Goal: Transaction & Acquisition: Purchase product/service

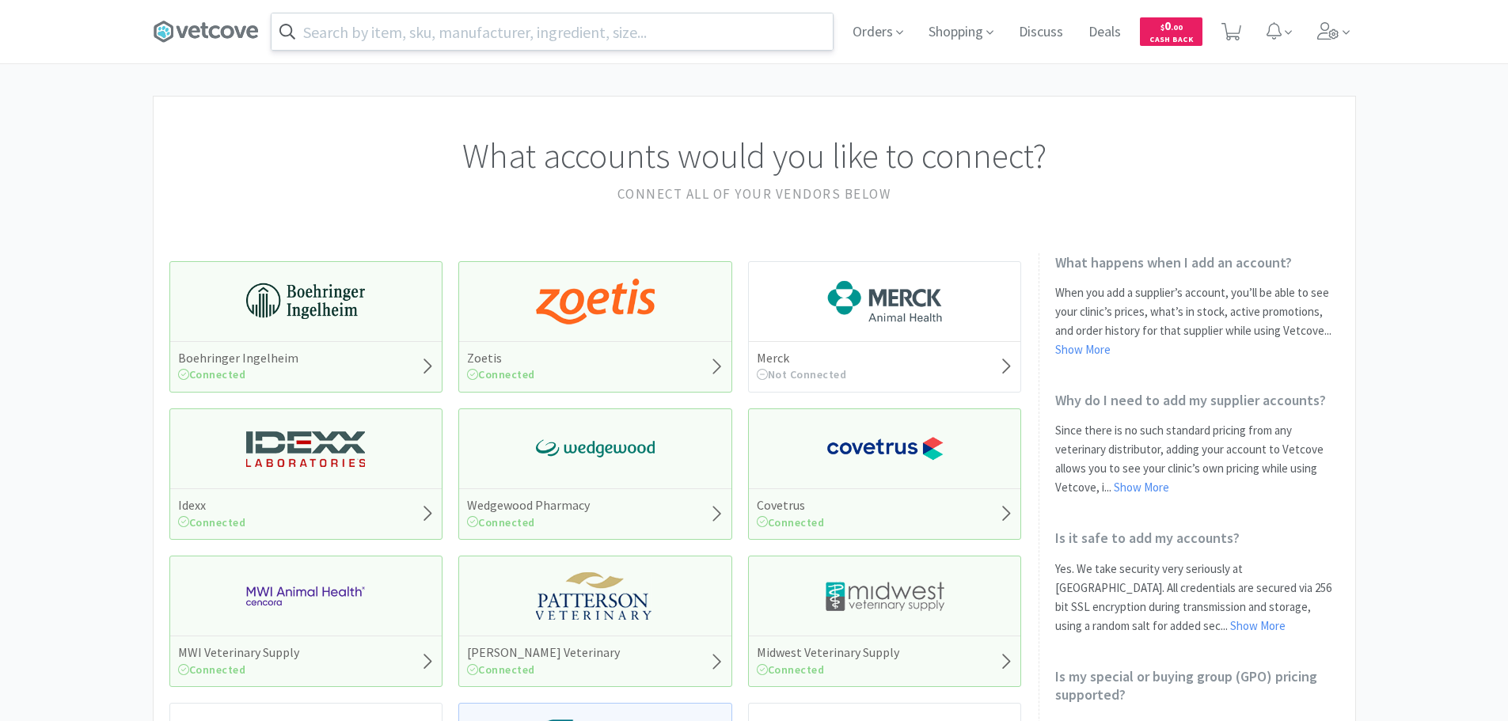
click at [385, 38] on input "text" at bounding box center [552, 31] width 561 height 36
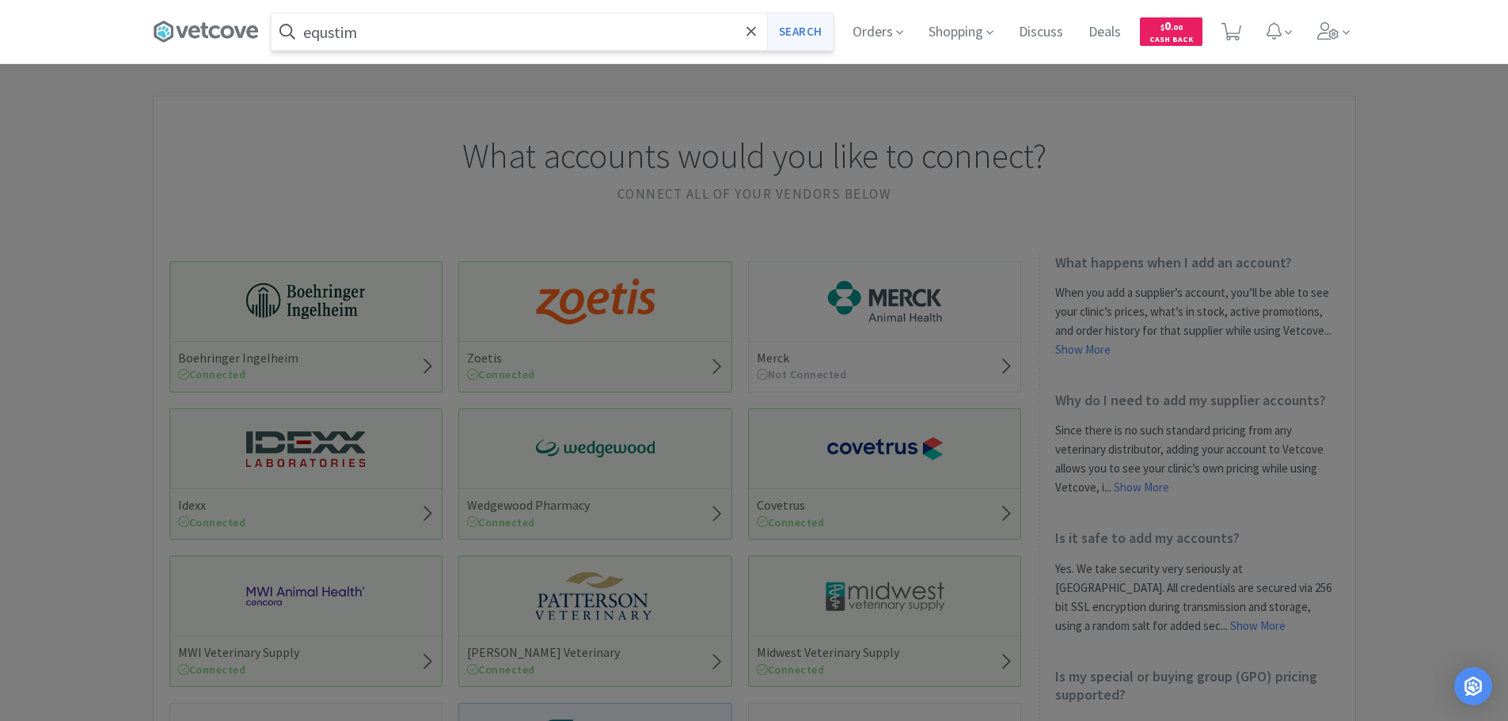
type input "equstim"
click at [826, 44] on button "Search" at bounding box center [800, 31] width 66 height 36
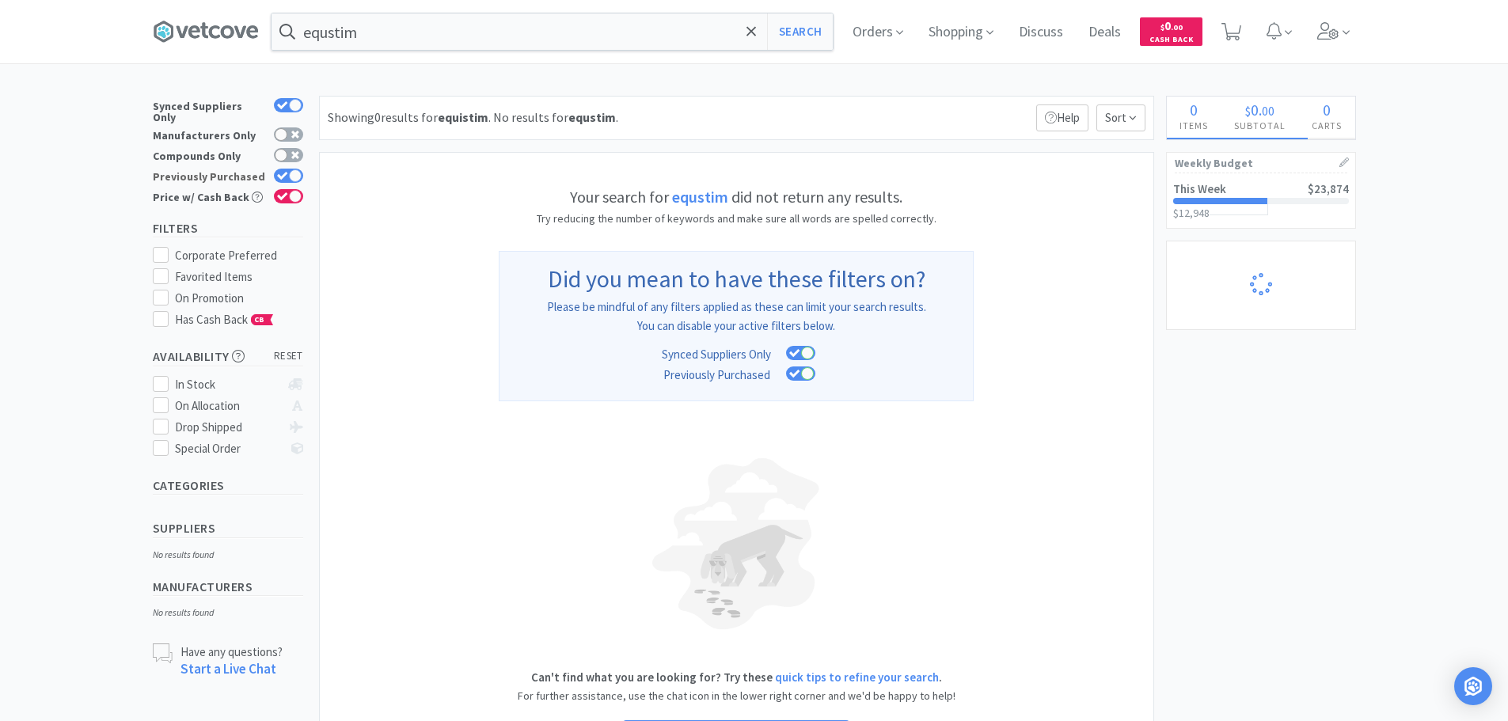
click at [298, 170] on div at bounding box center [295, 175] width 13 height 13
checkbox input "false"
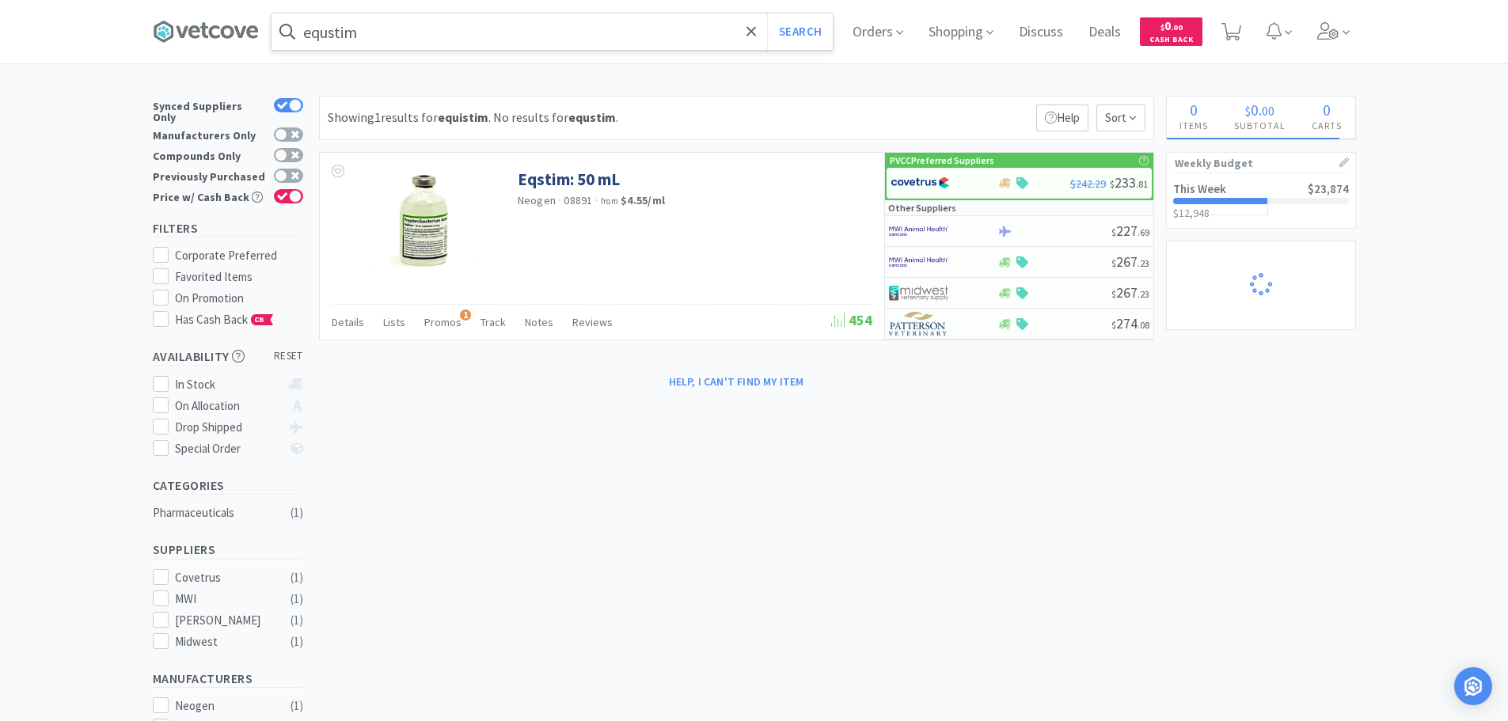
click at [335, 34] on input "equstim" at bounding box center [552, 31] width 561 height 36
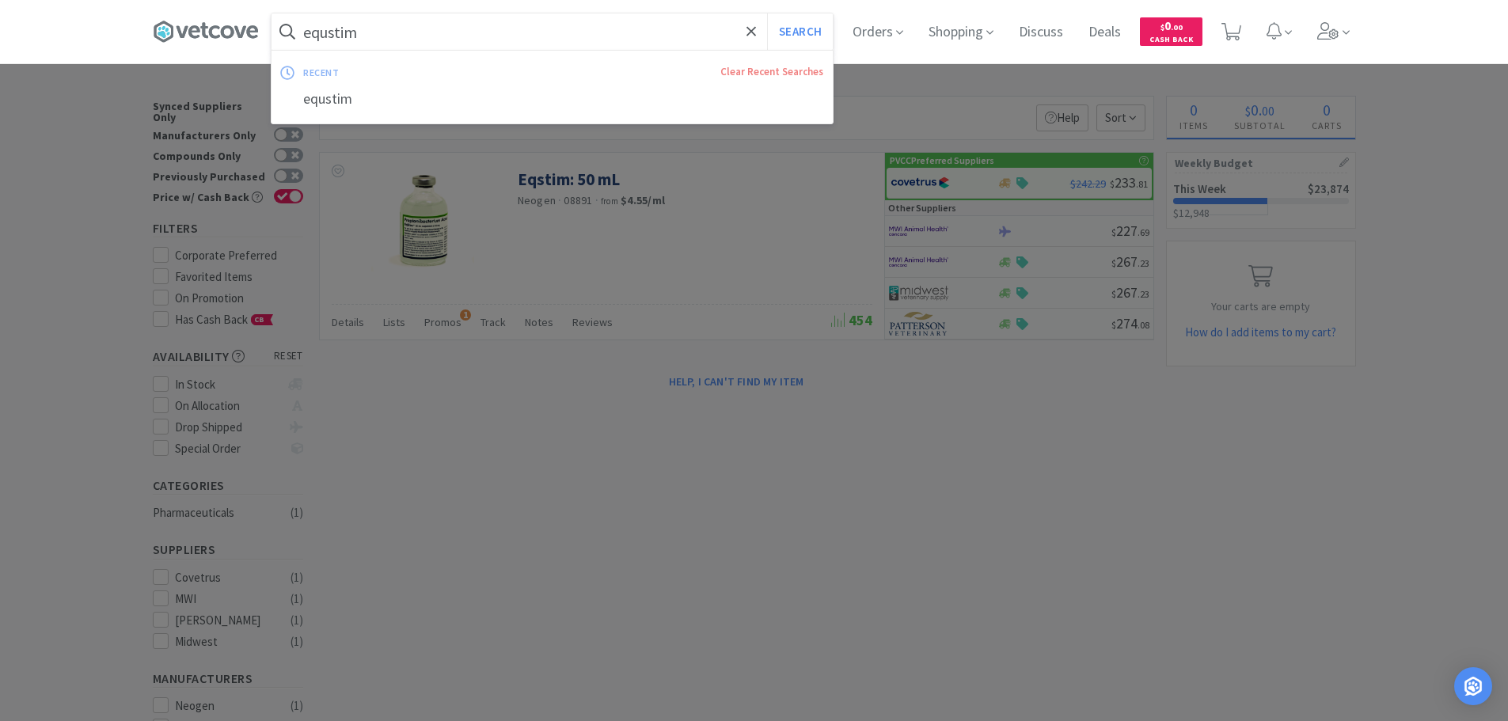
click at [335, 34] on input "equstim" at bounding box center [552, 31] width 561 height 36
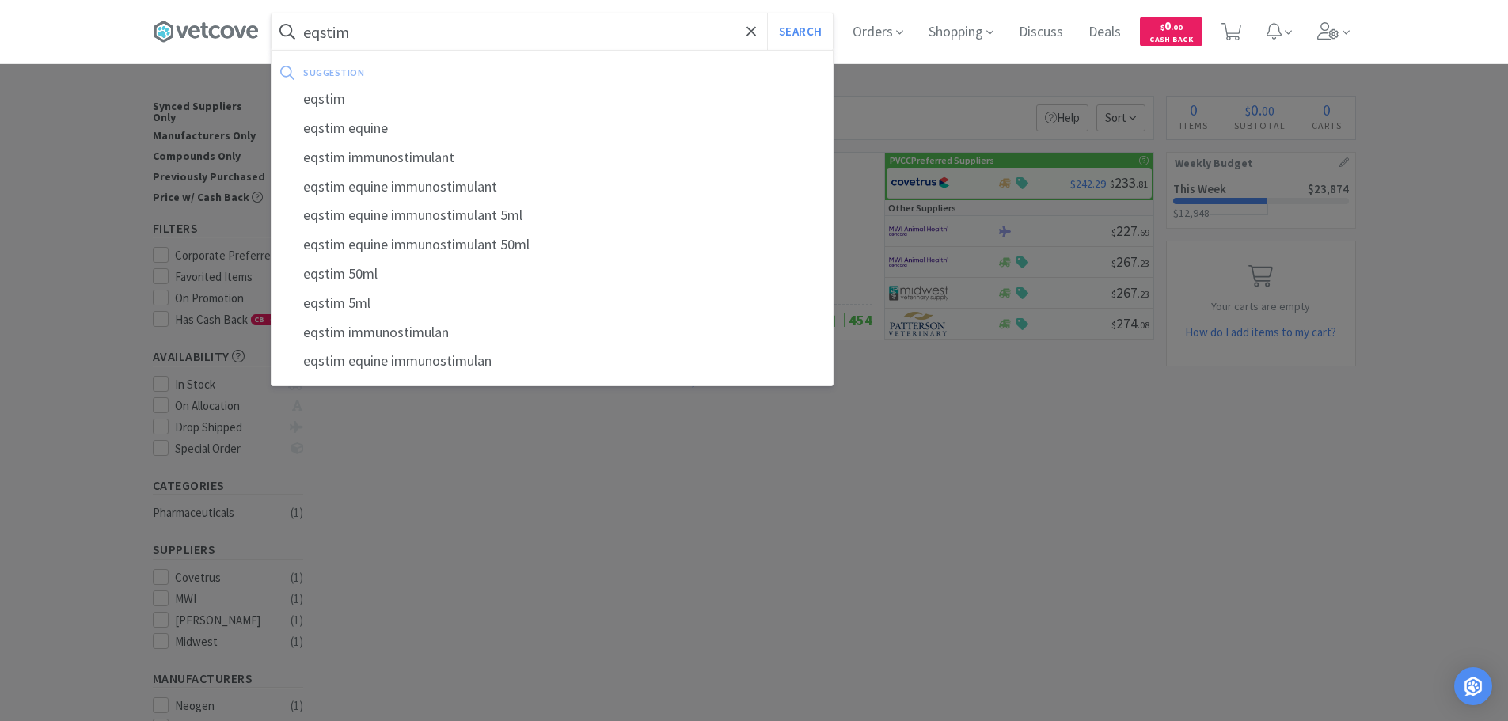
type input "eqstim"
click at [767, 13] on button "Search" at bounding box center [800, 31] width 66 height 36
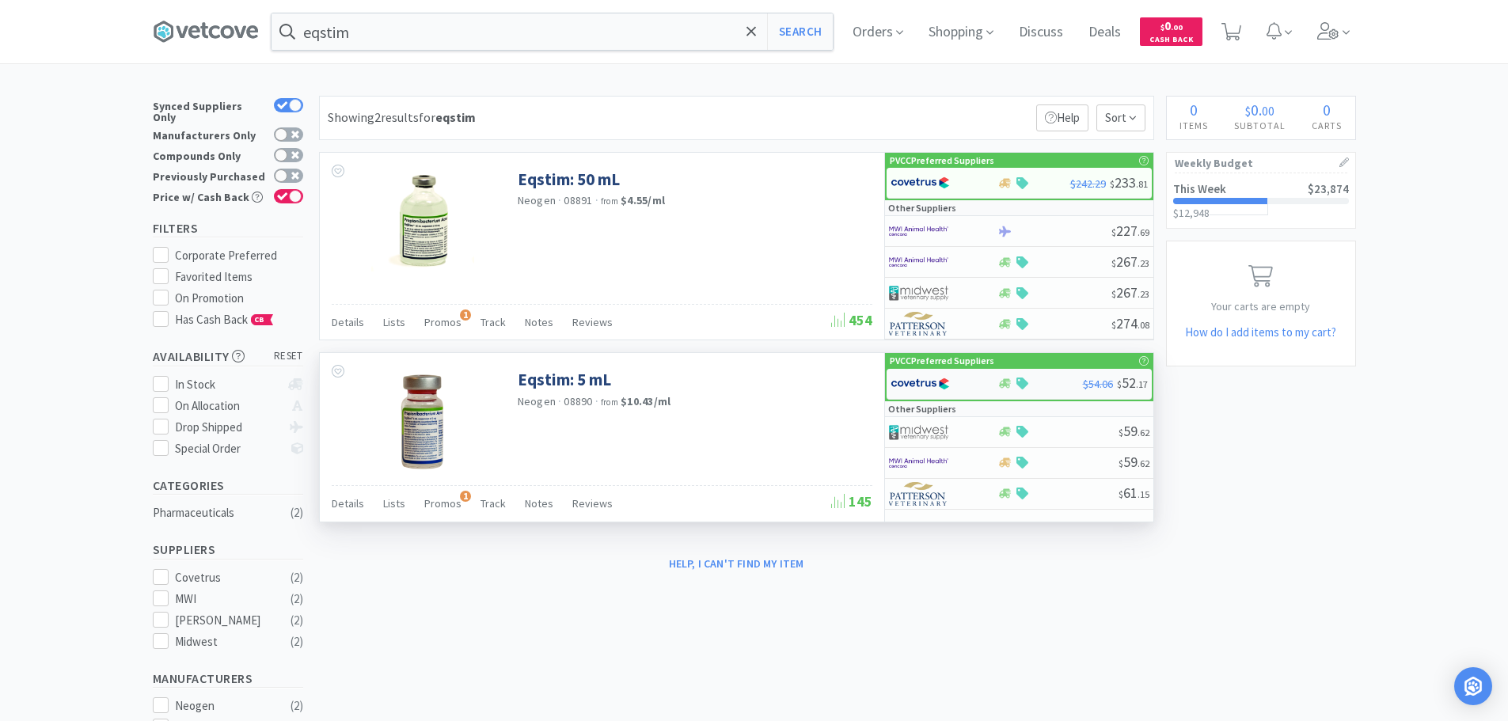
click at [930, 382] on img at bounding box center [920, 384] width 59 height 24
select select "1"
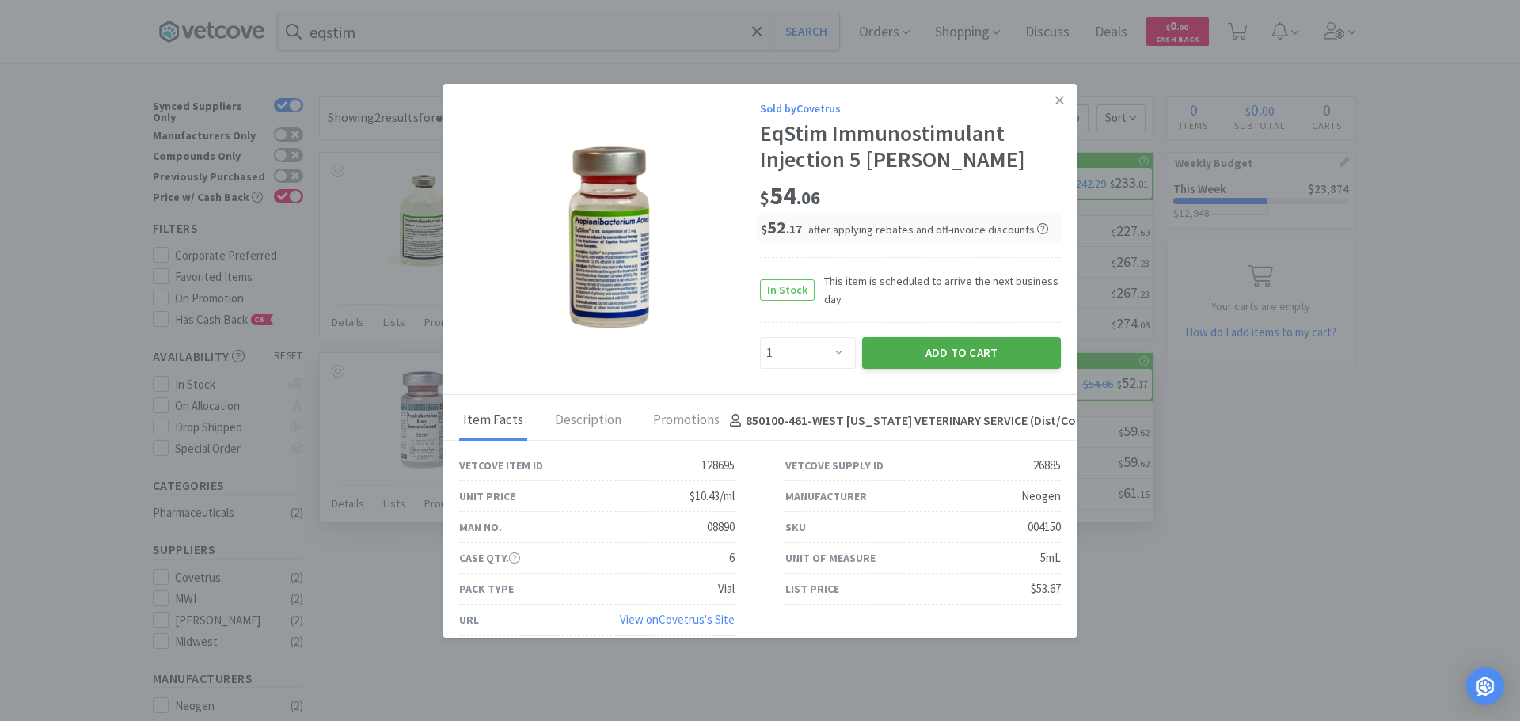
click at [934, 344] on button "Add to Cart" at bounding box center [961, 353] width 199 height 32
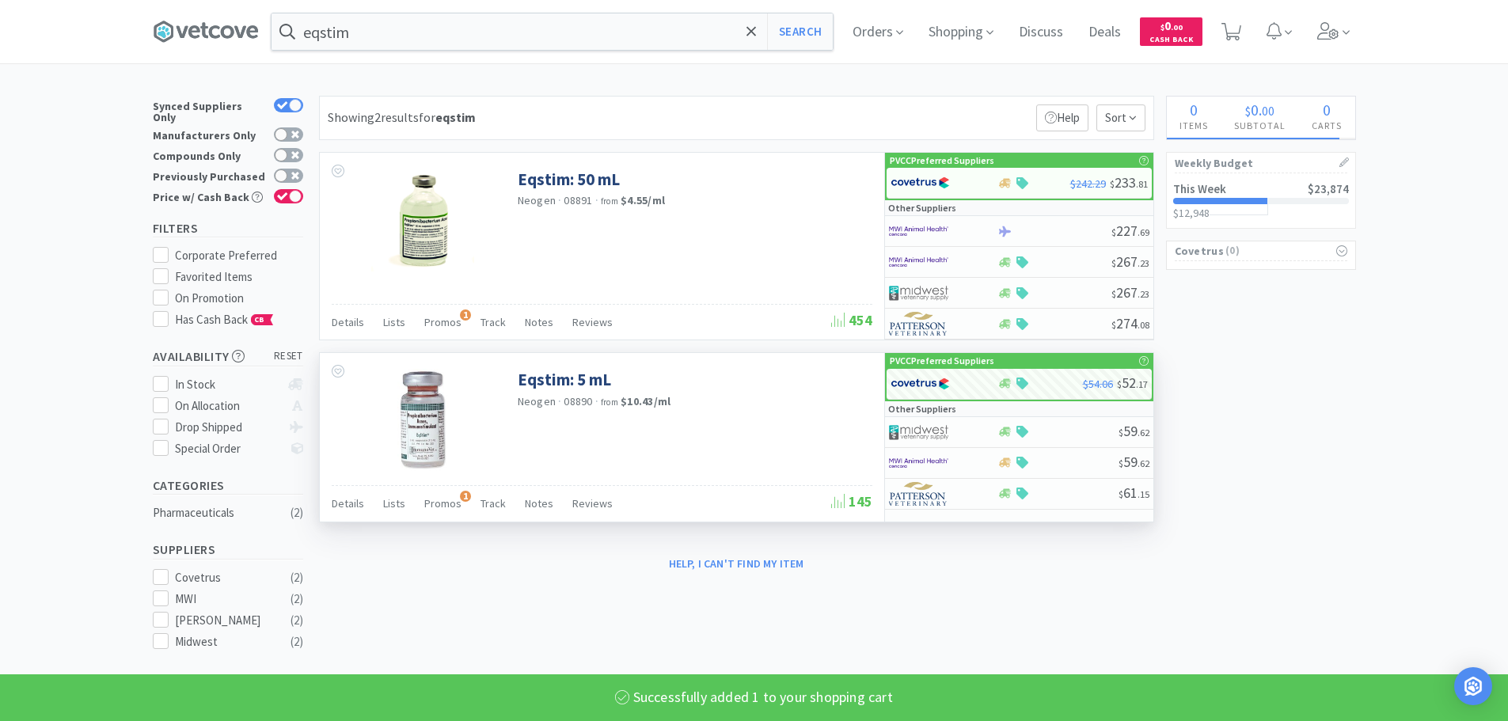
select select "1"
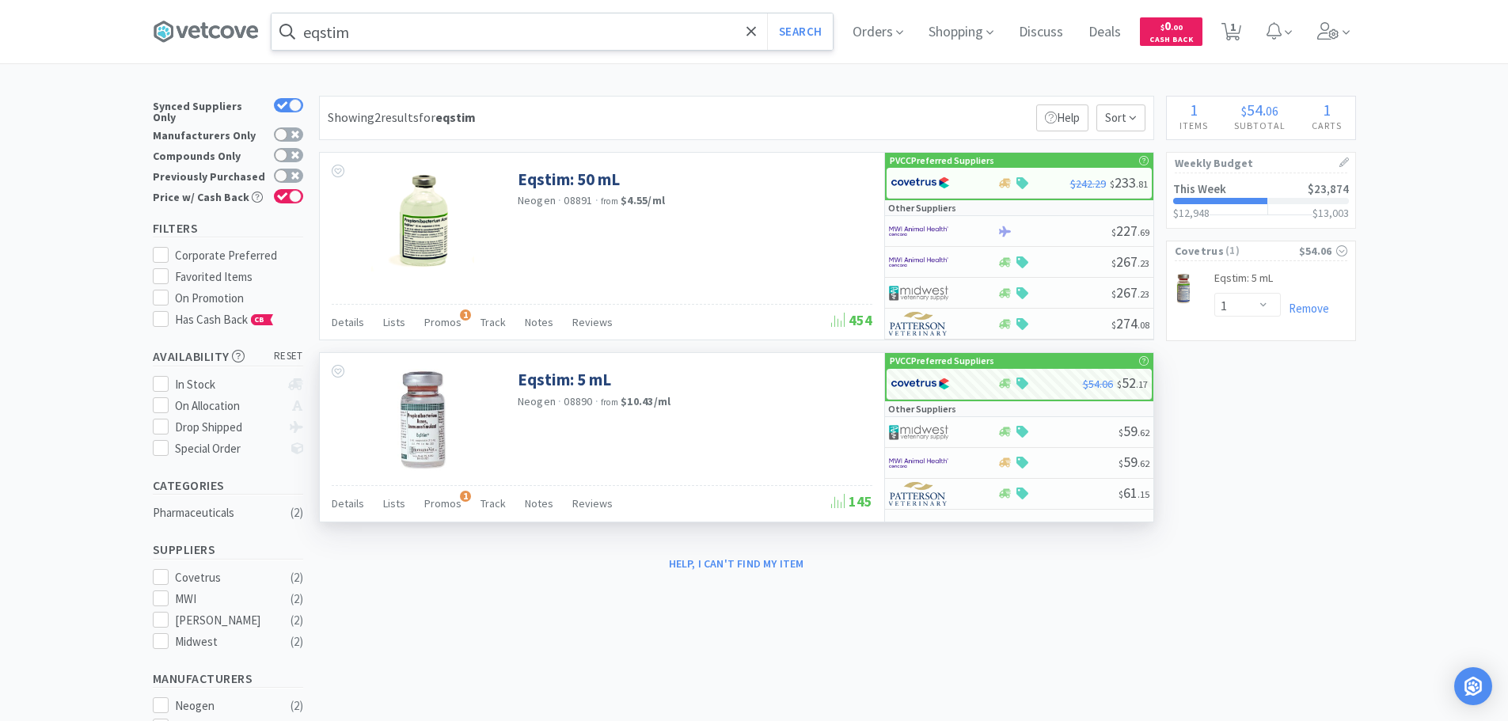
click at [446, 49] on input "eqstim" at bounding box center [552, 31] width 561 height 36
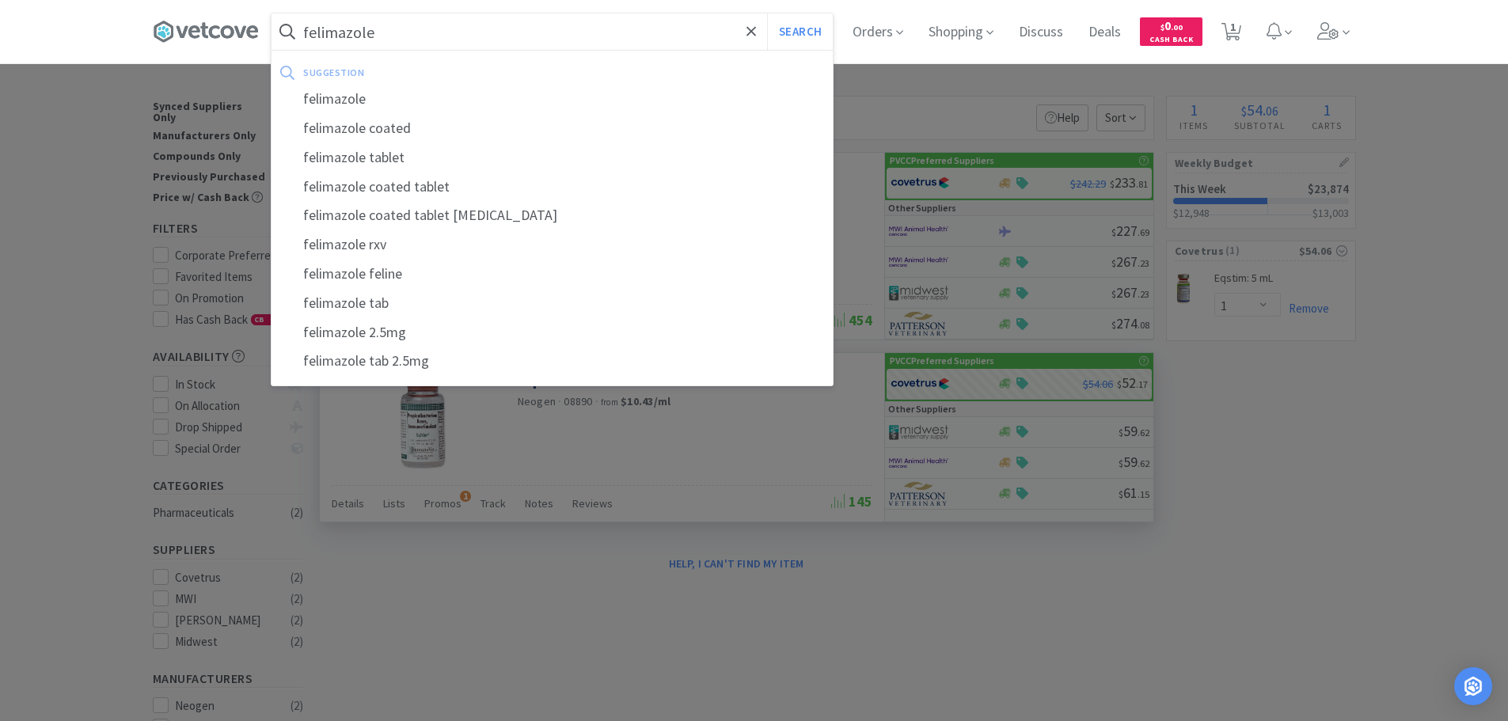
click at [767, 13] on button "Search" at bounding box center [800, 31] width 66 height 36
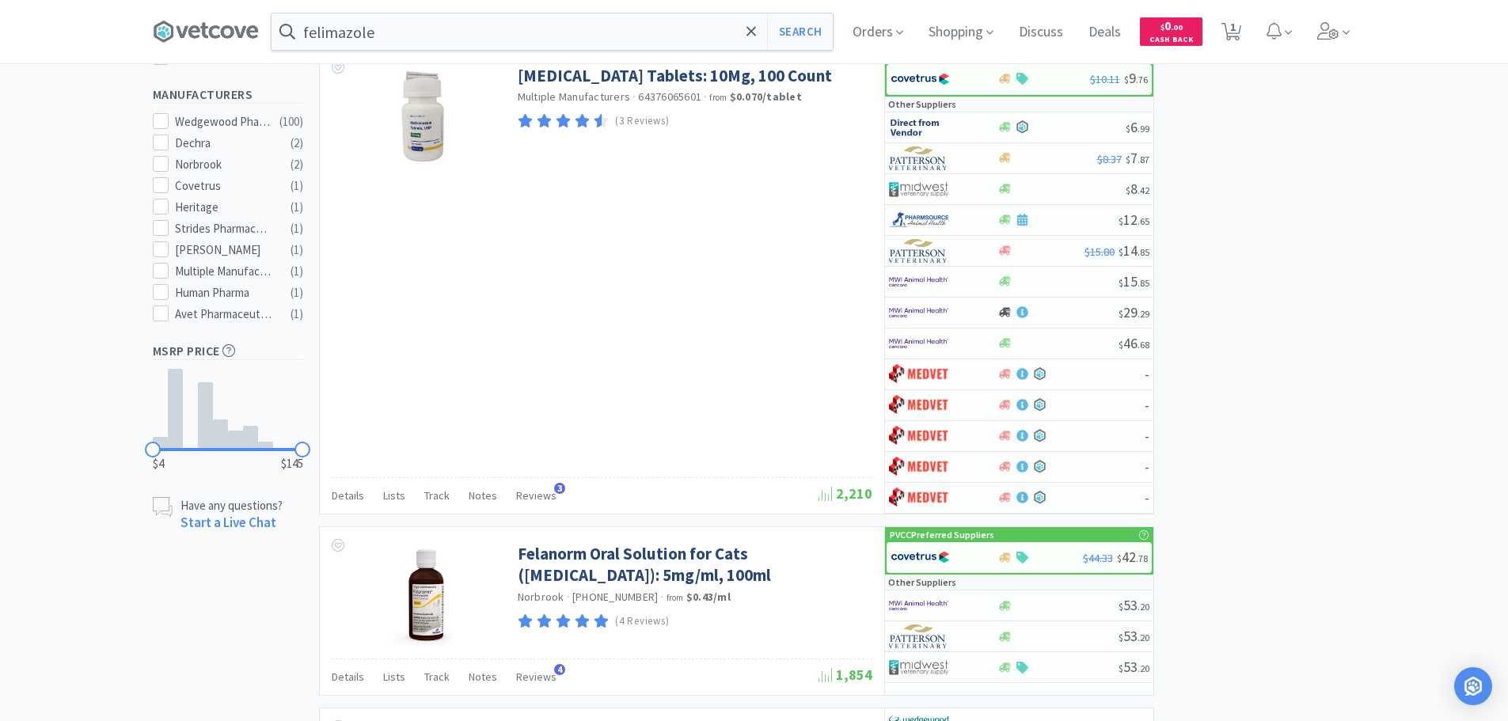
scroll to position [475, 0]
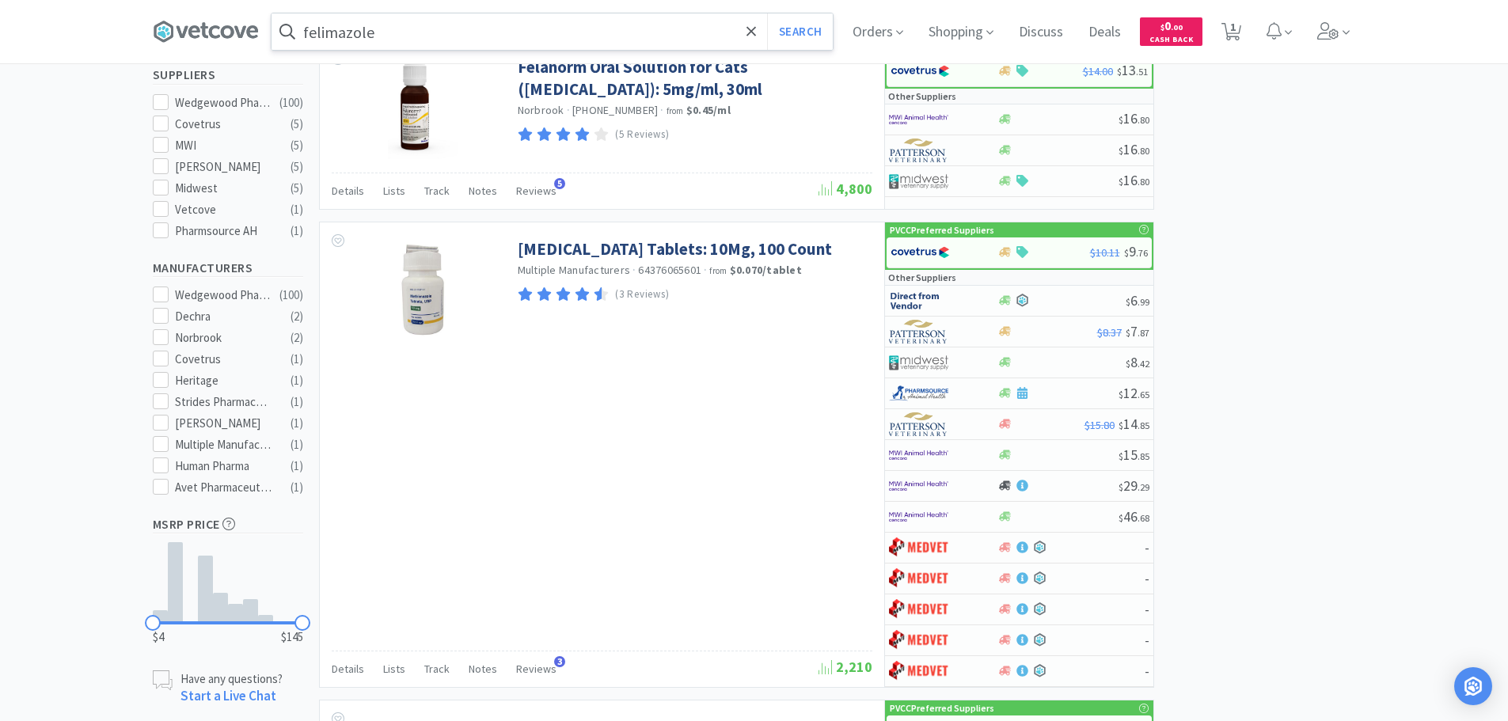
drag, startPoint x: 391, startPoint y: 6, endPoint x: 402, endPoint y: 29, distance: 26.2
click at [391, 6] on div "felimazole Search Orders Shopping Discuss Discuss Deals Deals $ 0 . 00 Cash Bac…" at bounding box center [754, 31] width 1203 height 63
click at [404, 32] on input "felimazole" at bounding box center [552, 31] width 561 height 36
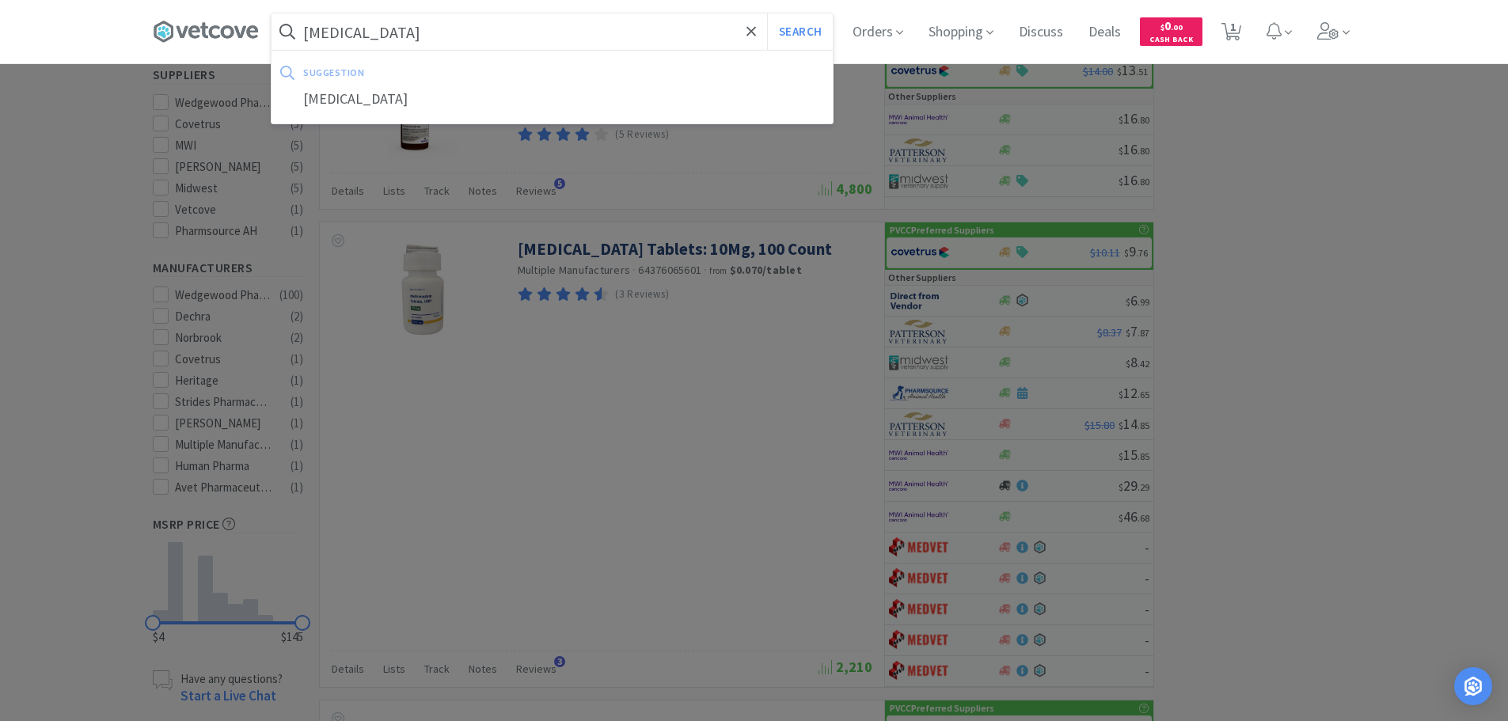
type input "[MEDICAL_DATA]"
click at [767, 13] on button "Search" at bounding box center [800, 31] width 66 height 36
